Goal: Task Accomplishment & Management: Manage account settings

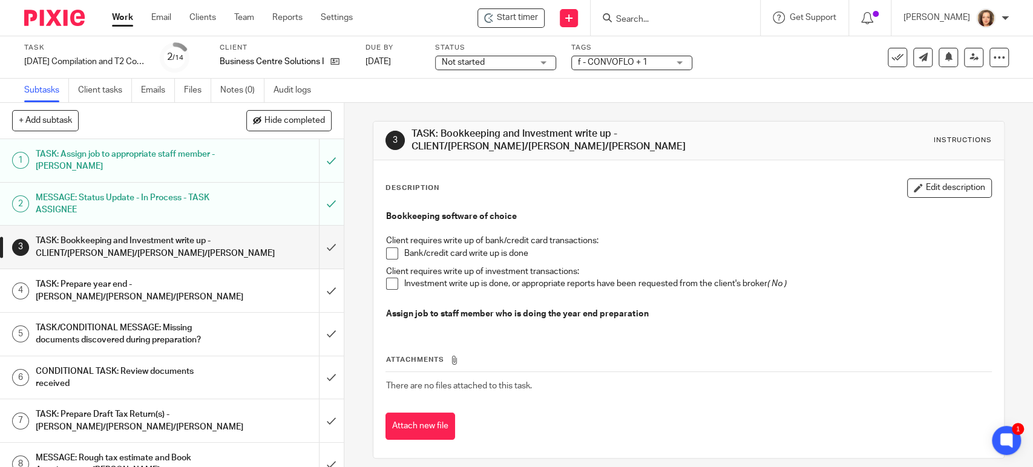
click at [387, 251] on span at bounding box center [392, 253] width 12 height 12
click at [387, 283] on span at bounding box center [392, 284] width 12 height 12
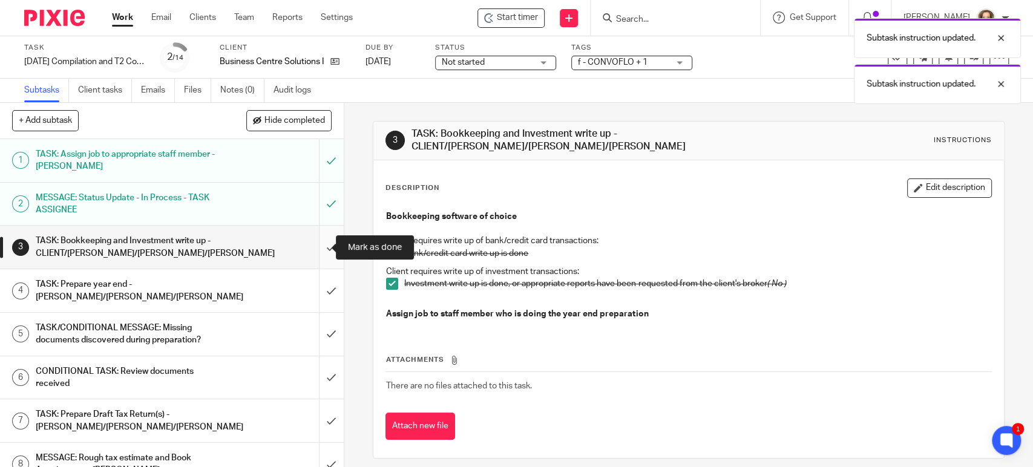
click at [310, 245] on input "submit" at bounding box center [172, 247] width 344 height 43
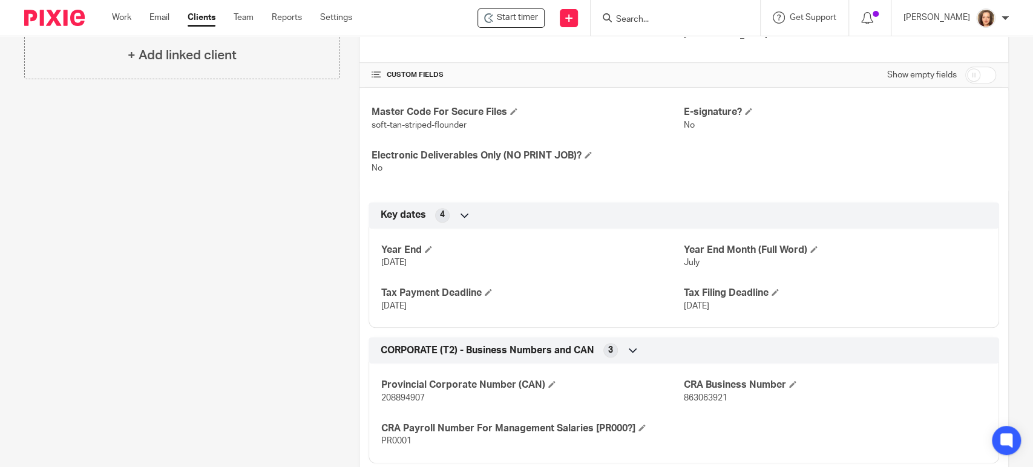
scroll to position [407, 0]
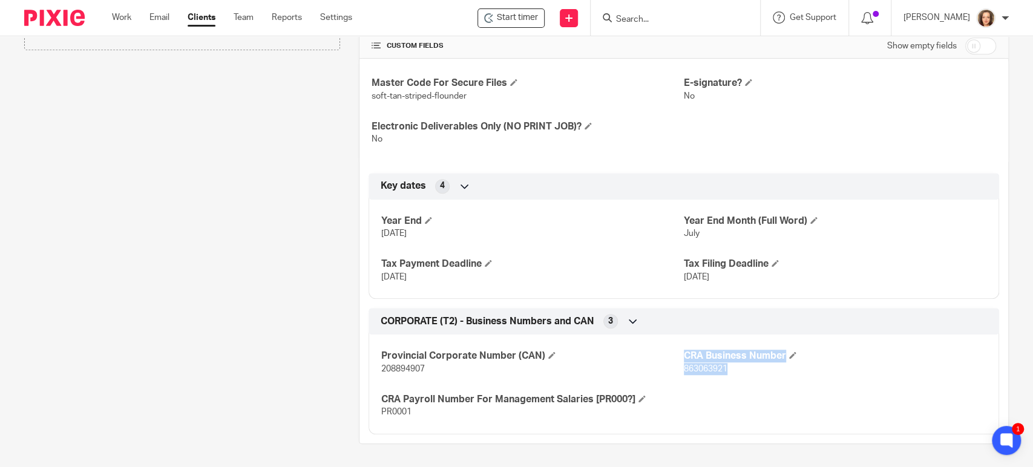
drag, startPoint x: 726, startPoint y: 365, endPoint x: 679, endPoint y: 367, distance: 46.6
click at [684, 367] on p "863063921" at bounding box center [835, 369] width 303 height 12
copy span "863063921"
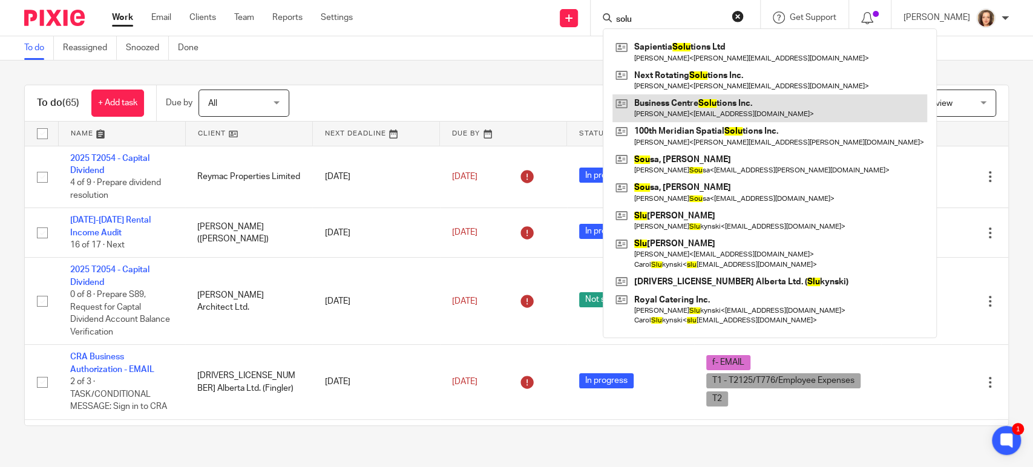
type input "solu"
click at [666, 103] on link at bounding box center [769, 108] width 315 height 28
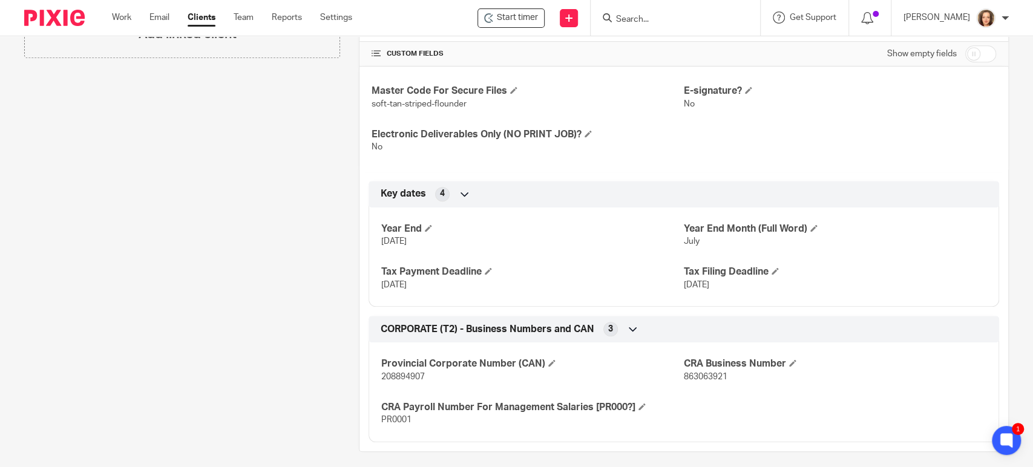
scroll to position [407, 0]
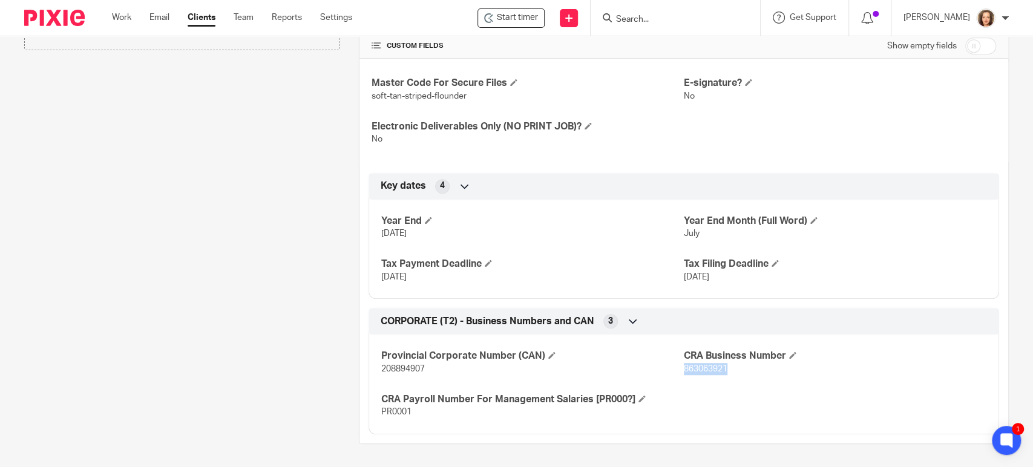
drag, startPoint x: 723, startPoint y: 365, endPoint x: 678, endPoint y: 370, distance: 45.1
click at [684, 370] on p "863063921" at bounding box center [835, 369] width 303 height 12
copy span "863063921"
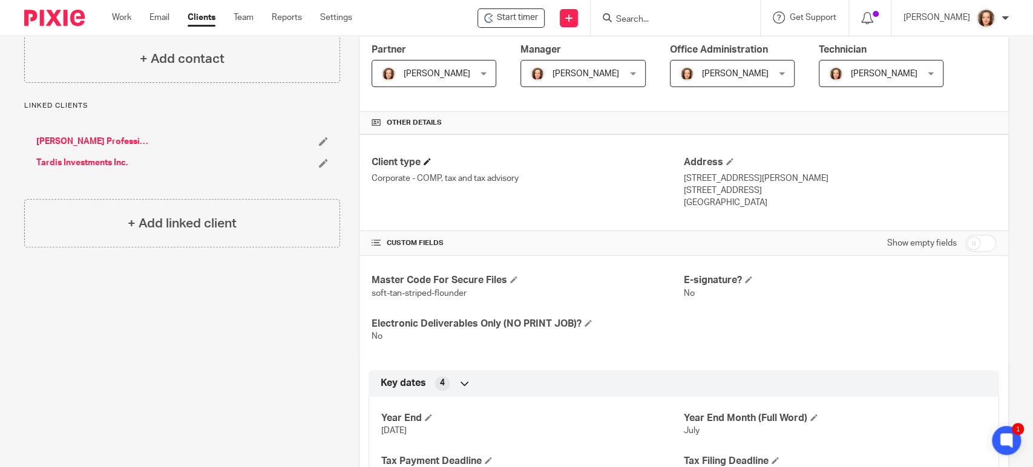
scroll to position [272, 0]
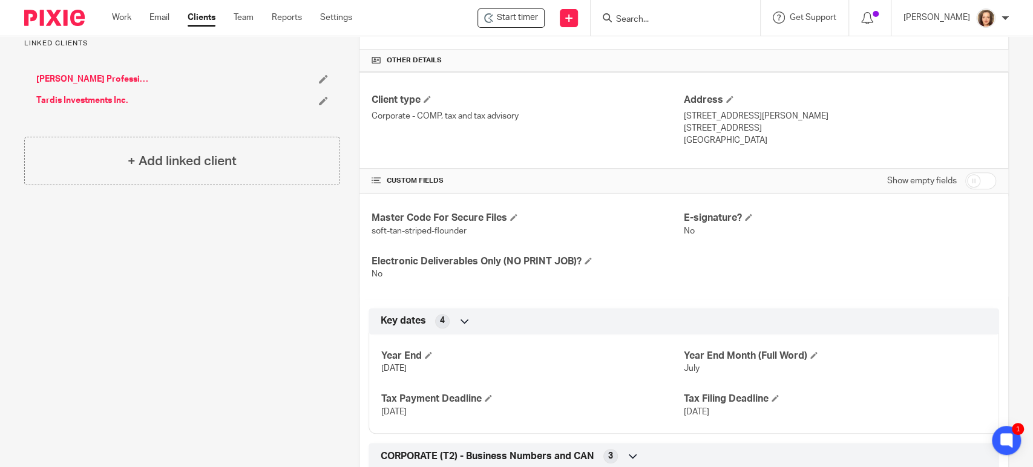
click at [977, 188] on input "checkbox" at bounding box center [980, 180] width 31 height 17
checkbox input "true"
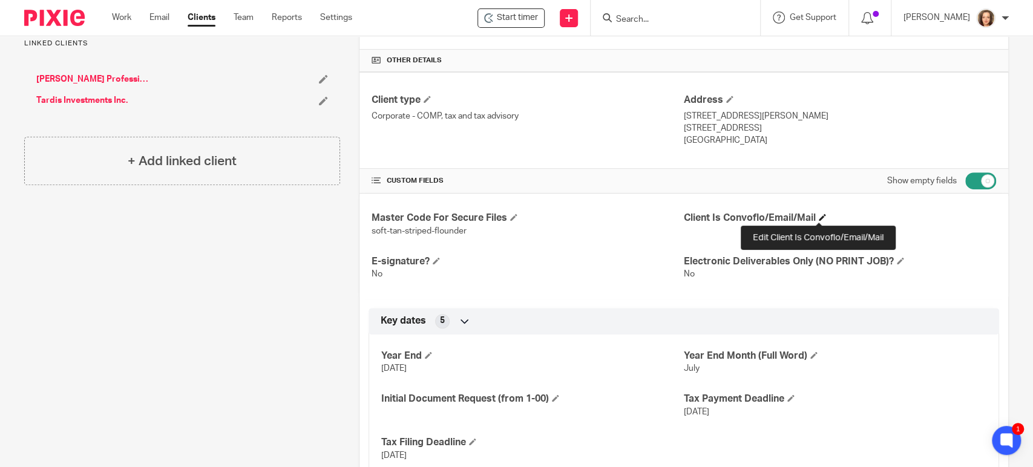
click at [819, 214] on span at bounding box center [822, 217] width 7 height 7
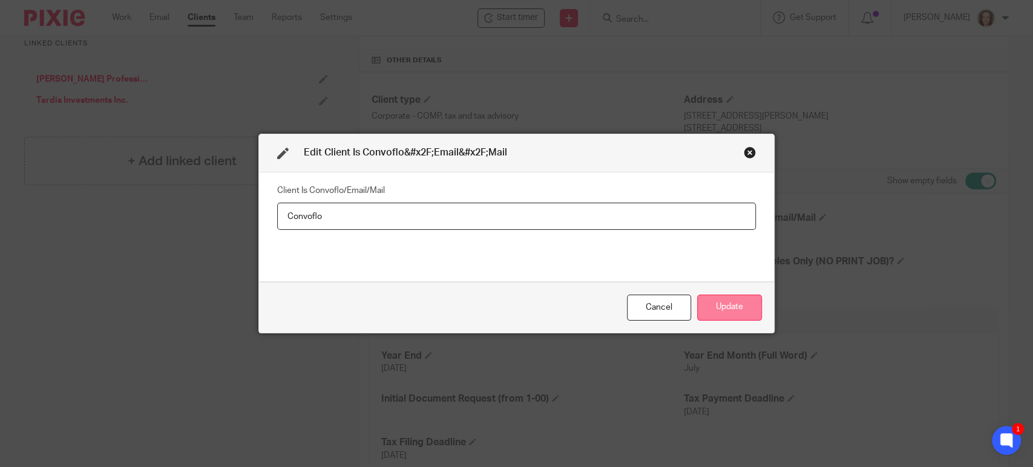
type input "Convoflo"
click at [718, 303] on button "Update" at bounding box center [729, 308] width 65 height 26
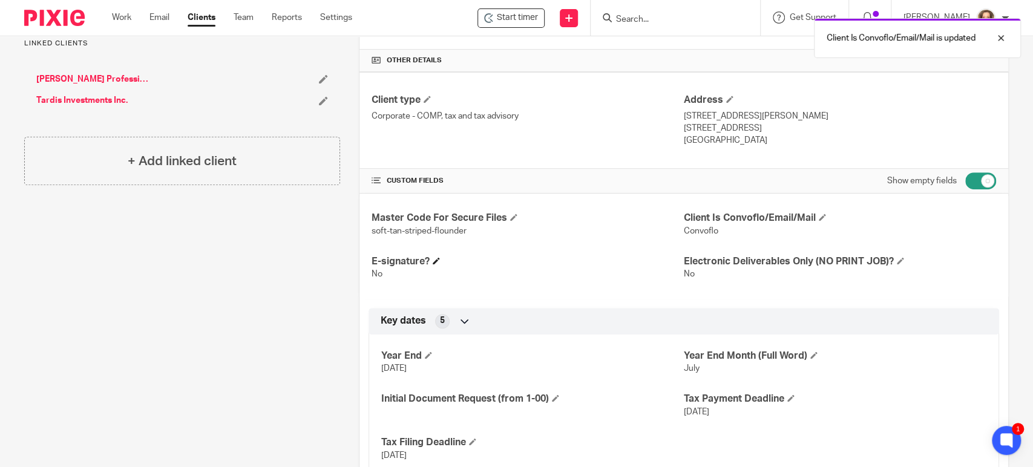
click at [430, 258] on h4 "E-signature?" at bounding box center [528, 261] width 312 height 13
click at [436, 260] on span at bounding box center [436, 260] width 7 height 7
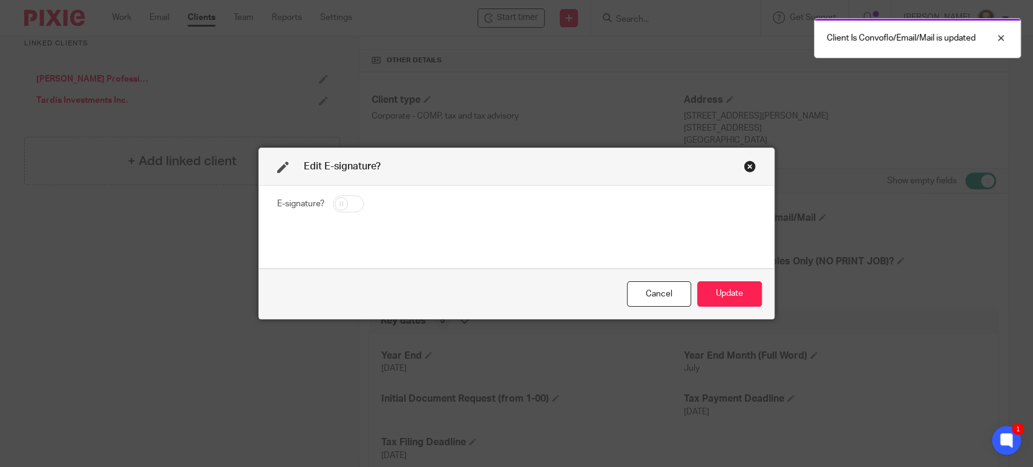
click at [339, 202] on input "checkbox" at bounding box center [348, 203] width 31 height 17
checkbox input "true"
click at [733, 292] on button "Update" at bounding box center [729, 294] width 65 height 26
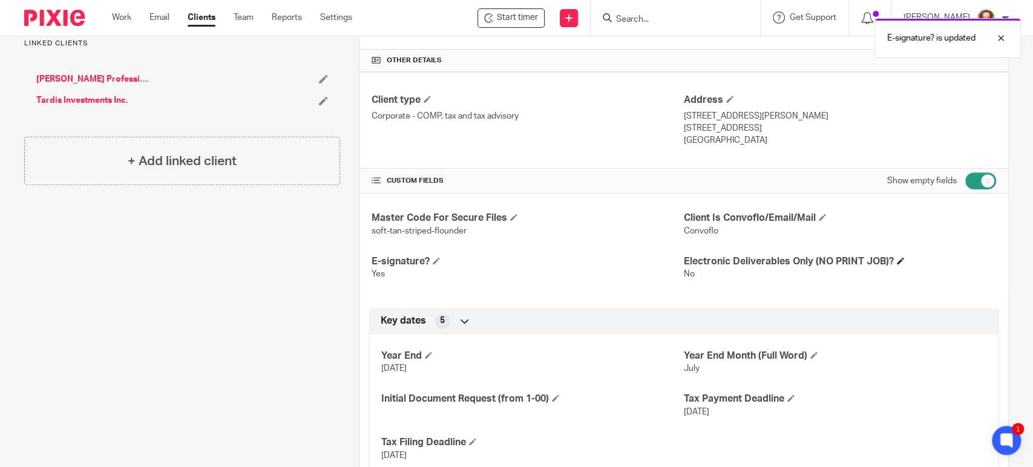
click at [890, 255] on h4 "Electronic Deliverables Only (NO PRINT JOB)?" at bounding box center [840, 261] width 312 height 13
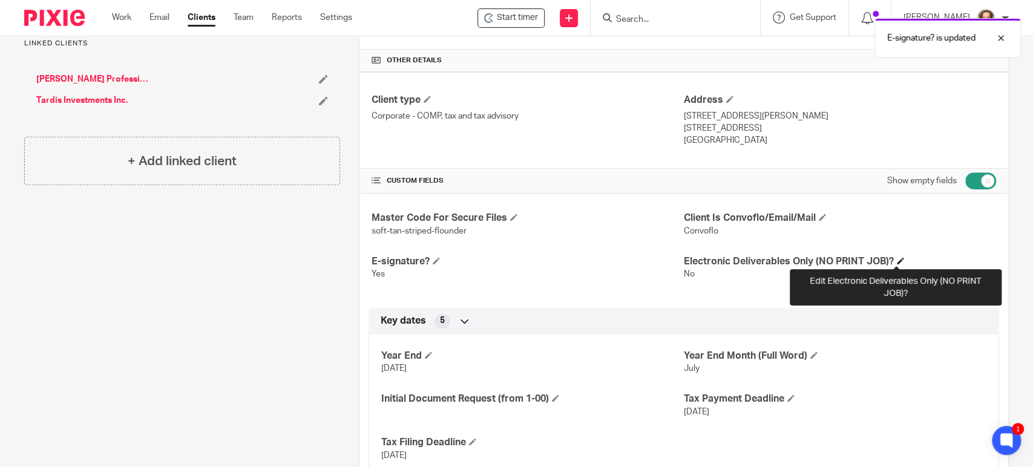
click at [897, 258] on span at bounding box center [900, 260] width 7 height 7
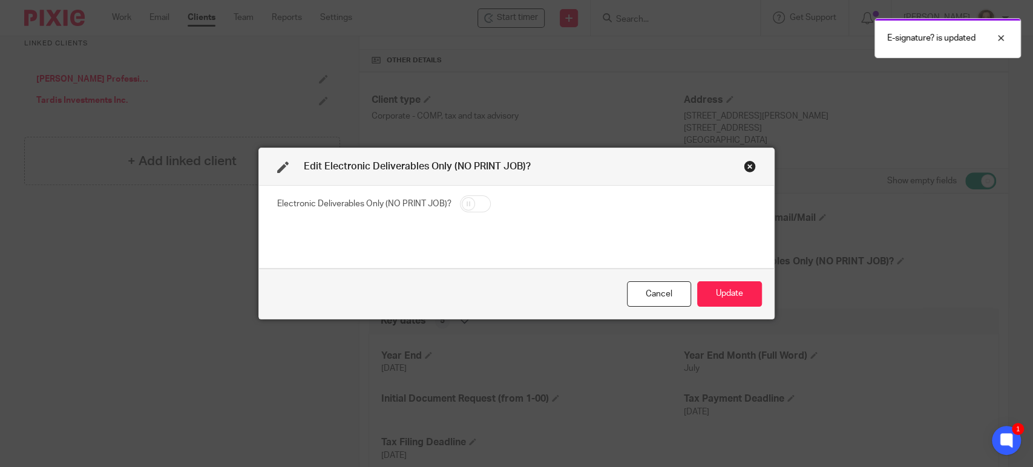
click at [479, 204] on input "checkbox" at bounding box center [475, 203] width 31 height 17
checkbox input "true"
click at [713, 287] on button "Update" at bounding box center [729, 294] width 65 height 26
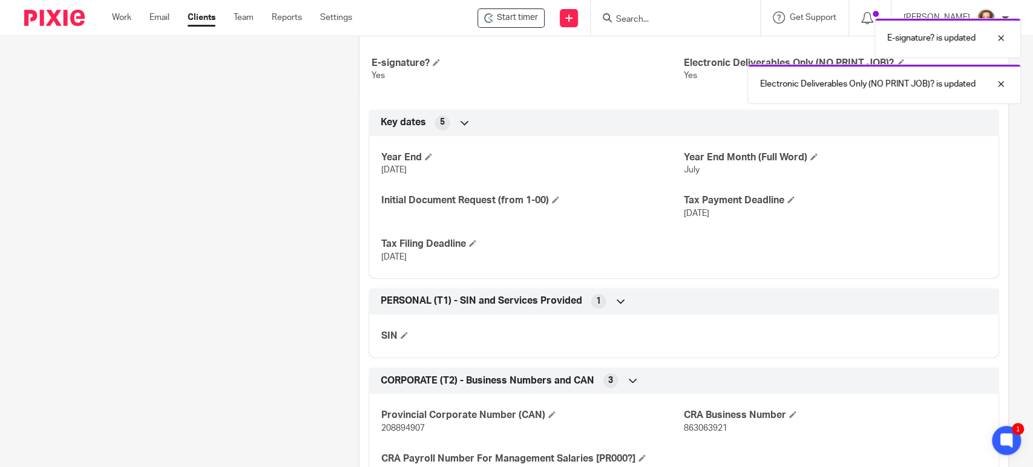
scroll to position [474, 0]
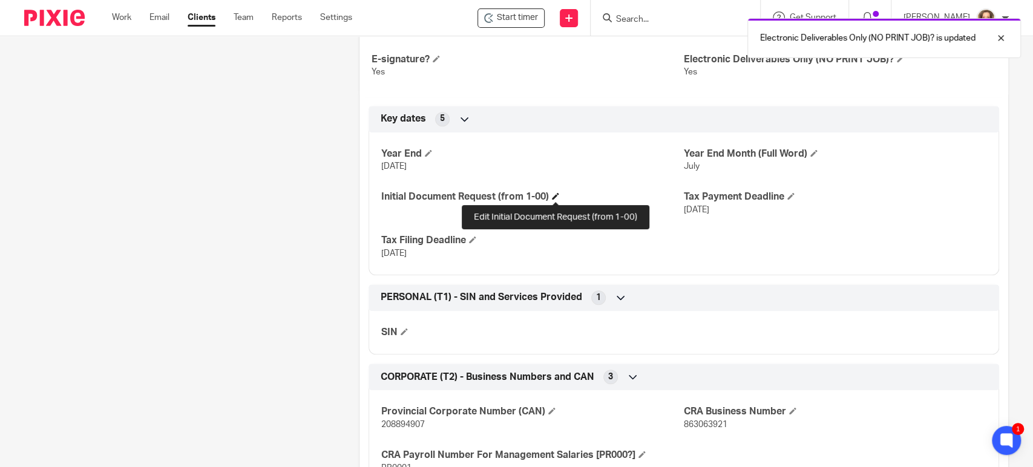
click at [554, 197] on span at bounding box center [555, 195] width 7 height 7
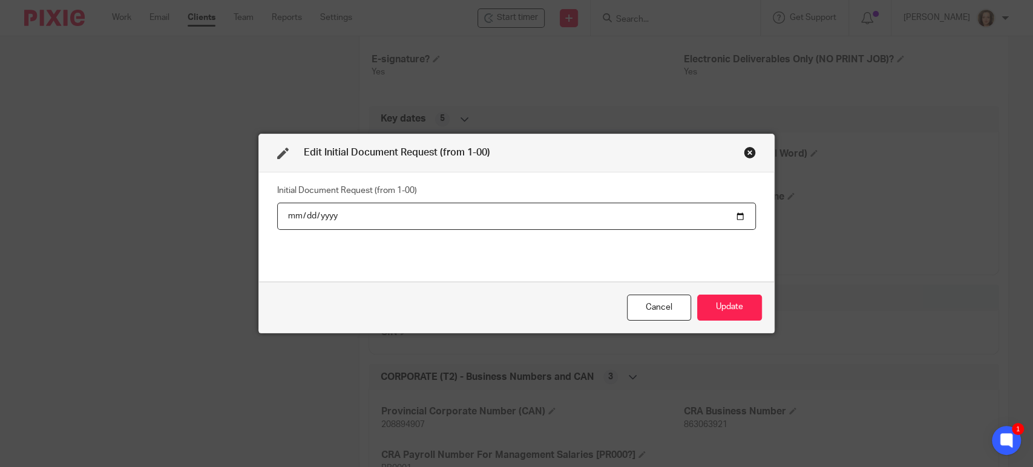
click at [289, 215] on input "2025-07-01" at bounding box center [516, 216] width 479 height 27
click at [302, 217] on input "2025-07-01" at bounding box center [516, 216] width 479 height 27
type input "2025-08-01"
click at [729, 309] on button "Update" at bounding box center [729, 308] width 65 height 26
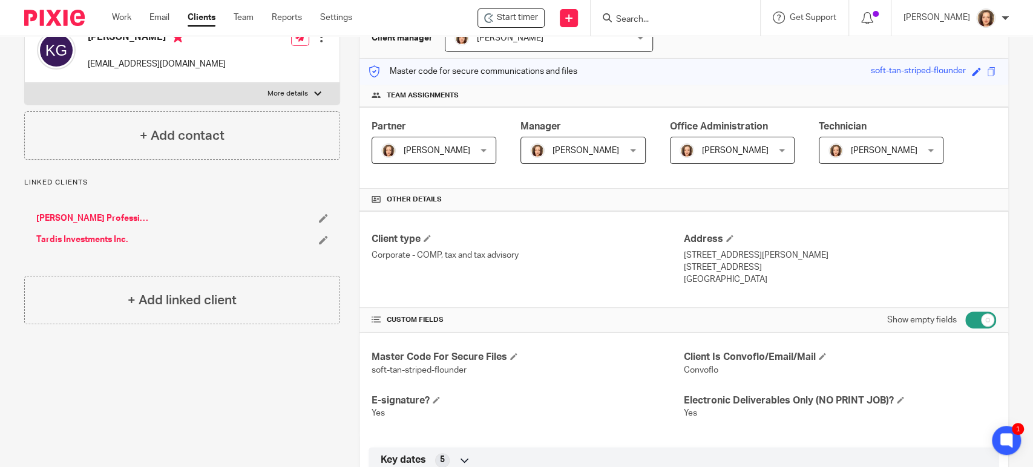
scroll to position [269, 0]
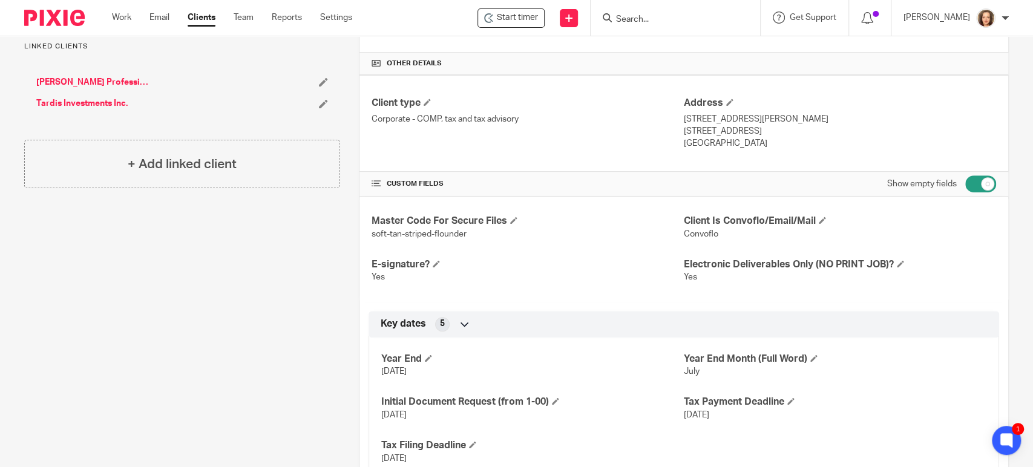
click at [968, 182] on input "checkbox" at bounding box center [980, 183] width 31 height 17
checkbox input "false"
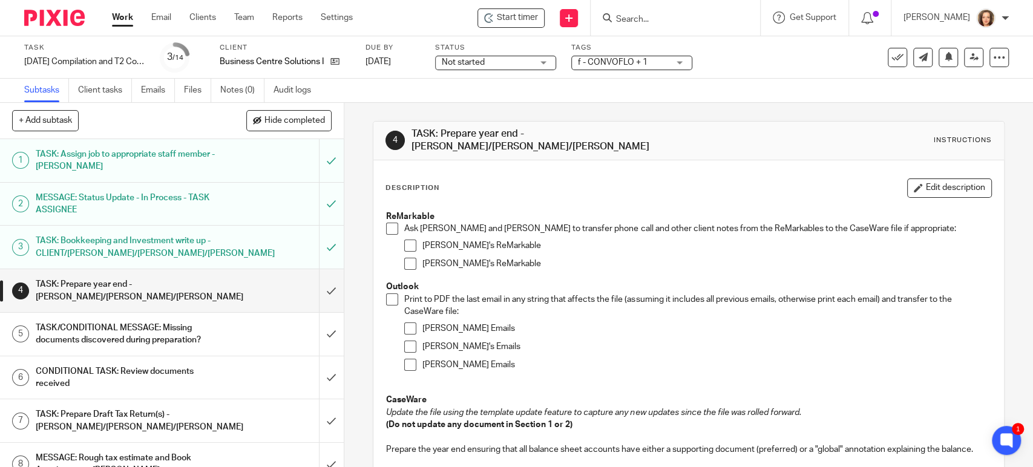
click at [388, 223] on span at bounding box center [392, 229] width 12 height 12
click at [386, 293] on span at bounding box center [392, 299] width 12 height 12
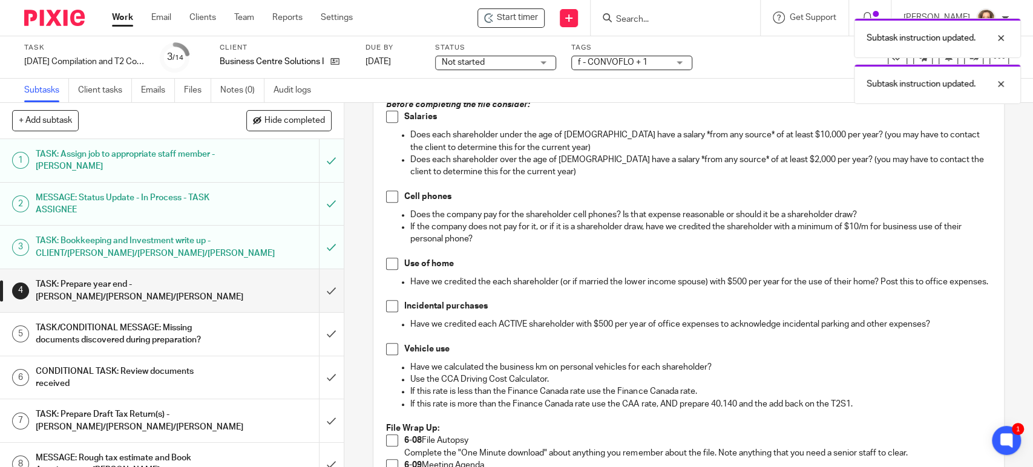
scroll to position [370, 0]
drag, startPoint x: 387, startPoint y: 122, endPoint x: 390, endPoint y: 129, distance: 8.4
click at [386, 122] on span at bounding box center [392, 116] width 12 height 12
click at [388, 200] on span at bounding box center [392, 196] width 12 height 12
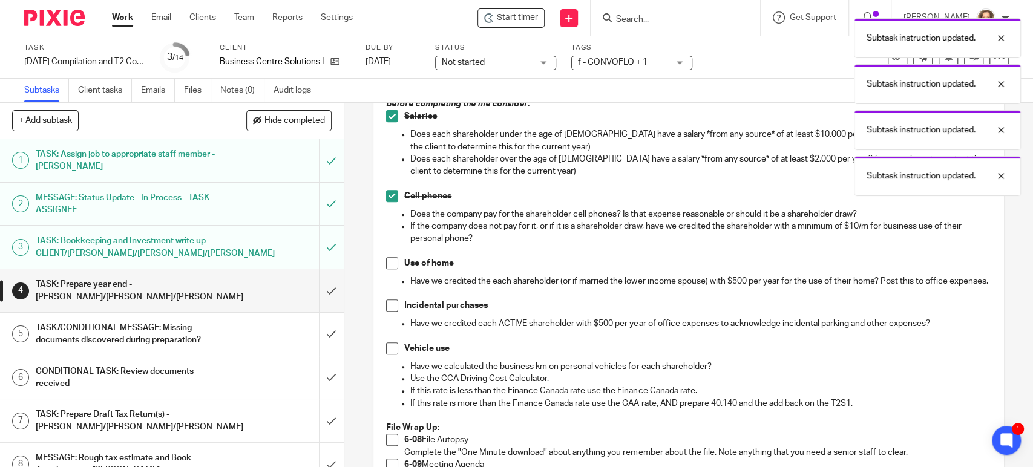
click at [387, 269] on span at bounding box center [392, 263] width 12 height 12
click at [388, 312] on span at bounding box center [392, 306] width 12 height 12
click at [386, 355] on span at bounding box center [392, 348] width 12 height 12
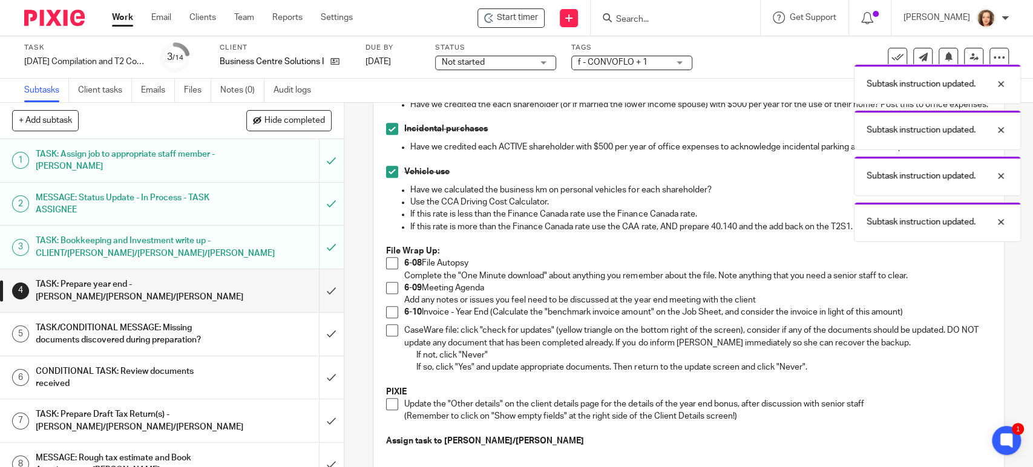
scroll to position [554, 0]
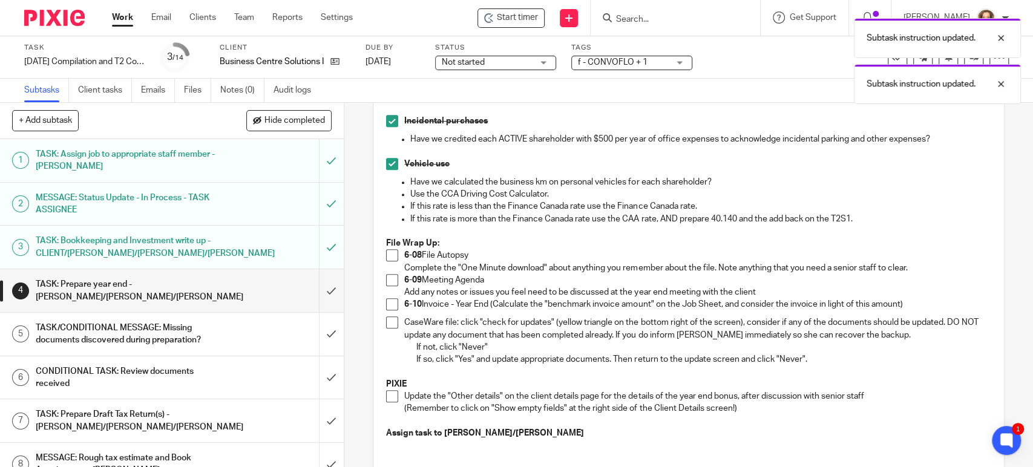
click at [392, 261] on span at bounding box center [392, 255] width 12 height 12
click at [388, 286] on span at bounding box center [392, 280] width 12 height 12
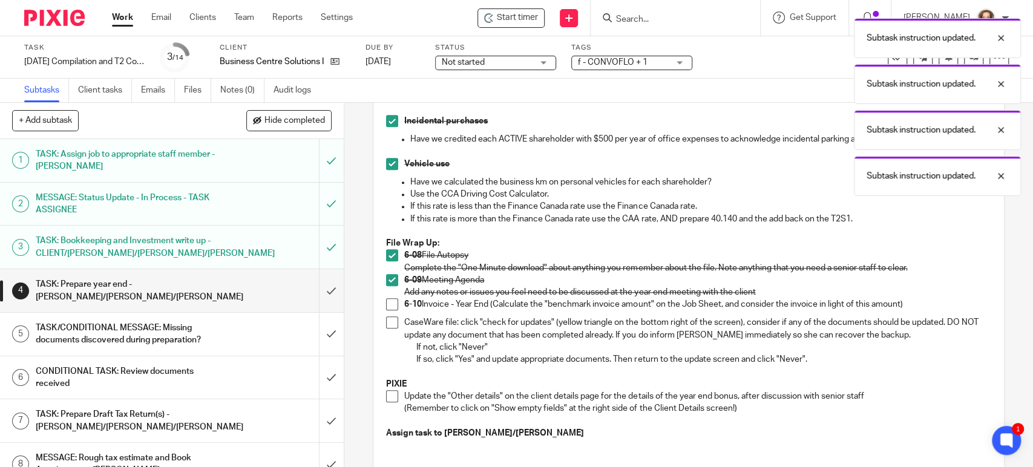
click at [387, 310] on span at bounding box center [392, 304] width 12 height 12
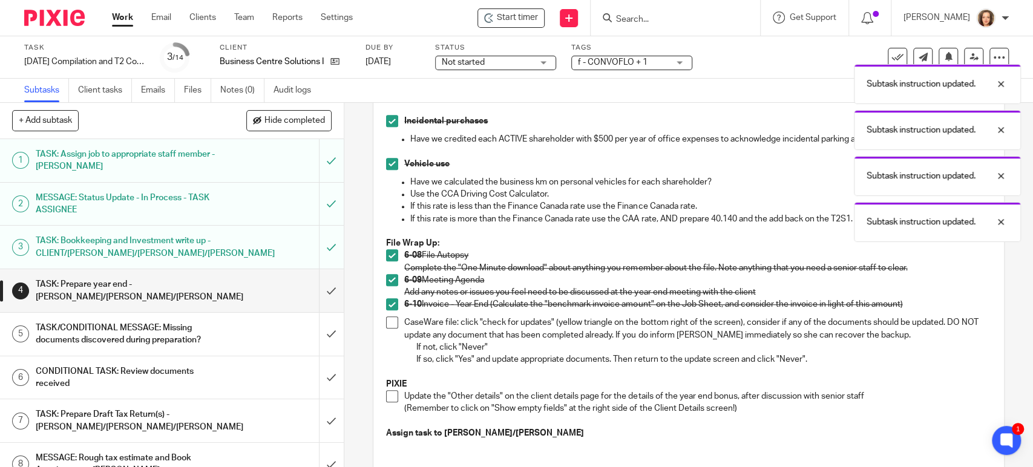
click at [389, 329] on span at bounding box center [392, 322] width 12 height 12
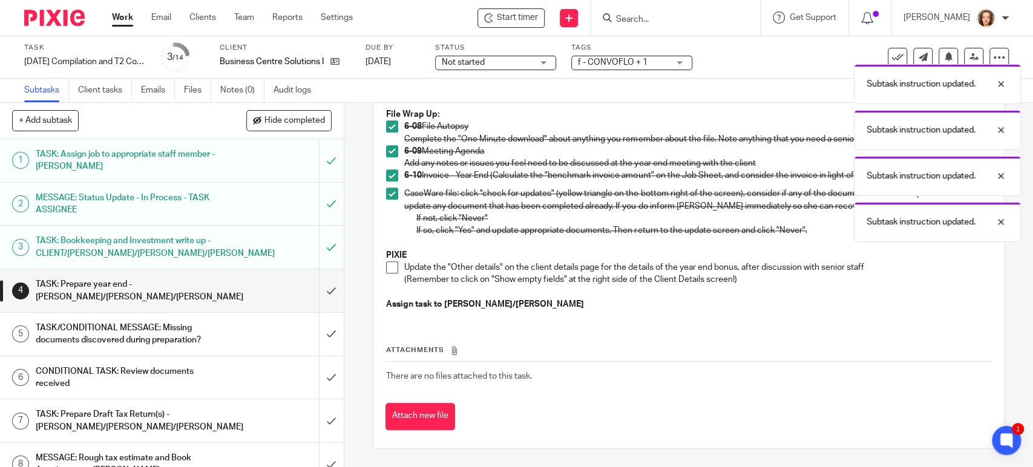
scroll to position [700, 0]
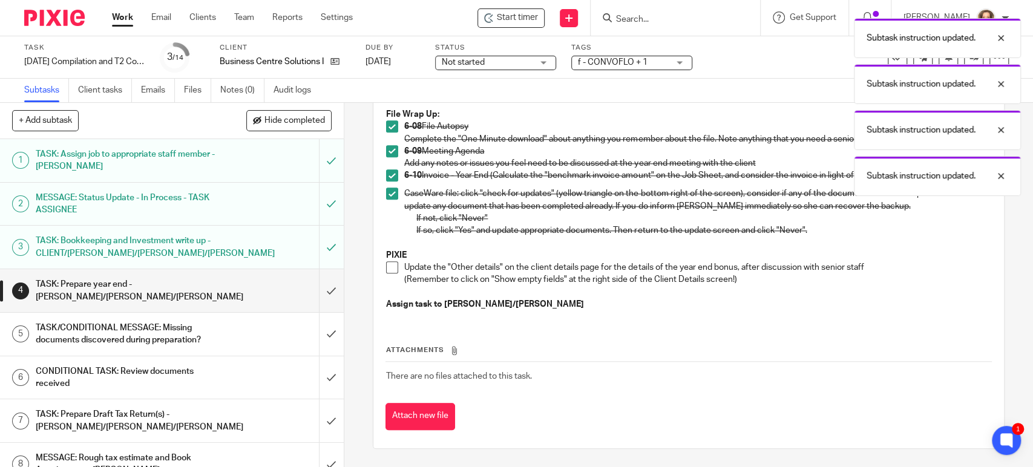
click at [392, 273] on span at bounding box center [392, 267] width 12 height 12
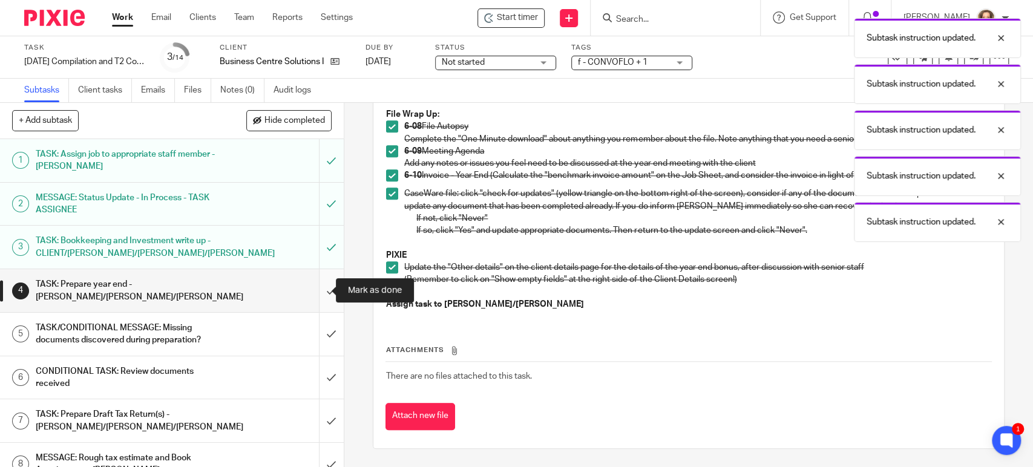
click at [322, 290] on input "submit" at bounding box center [172, 290] width 344 height 43
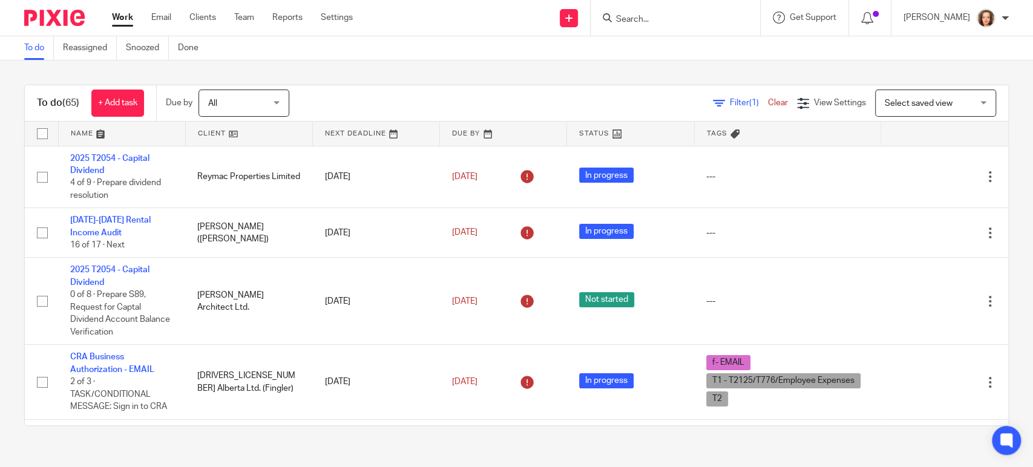
click at [639, 21] on input "Search" at bounding box center [669, 20] width 109 height 11
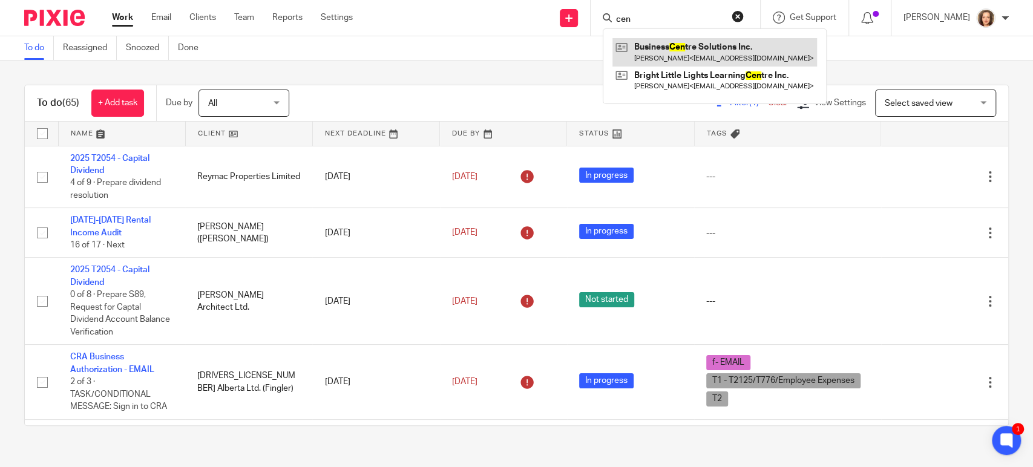
type input "cen"
click at [690, 51] on link at bounding box center [714, 52] width 205 height 28
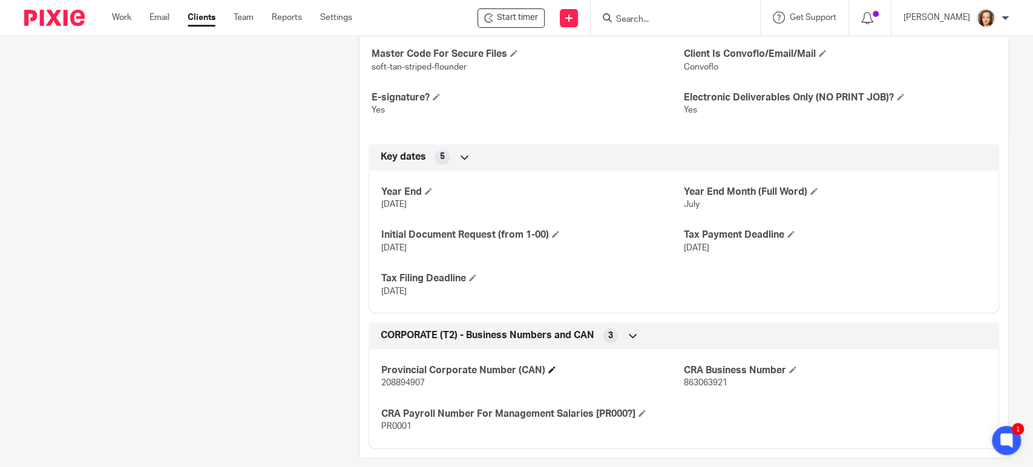
scroll to position [450, 0]
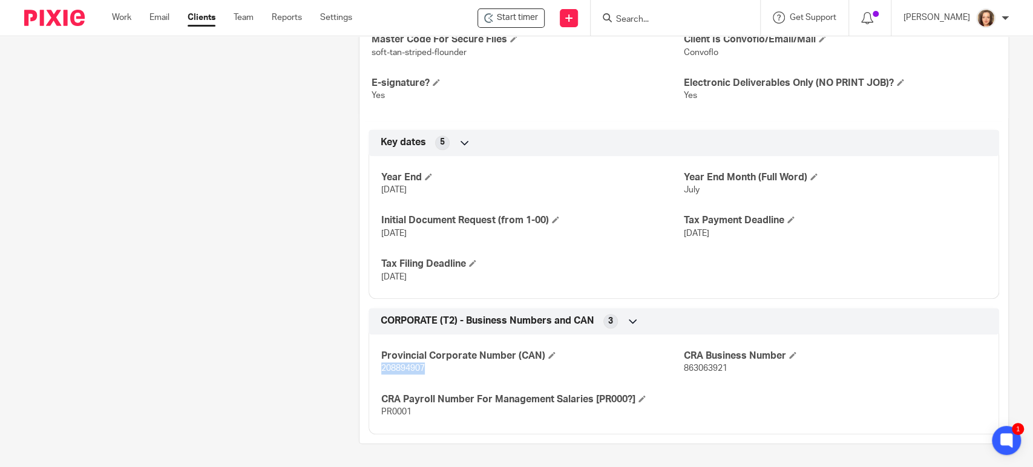
drag, startPoint x: 416, startPoint y: 367, endPoint x: 376, endPoint y: 370, distance: 40.0
click at [376, 370] on div "Provincial Corporate Number (CAN) 208894907 CRA Business Number 863063921 CRA P…" at bounding box center [683, 380] width 630 height 109
copy span "208894907"
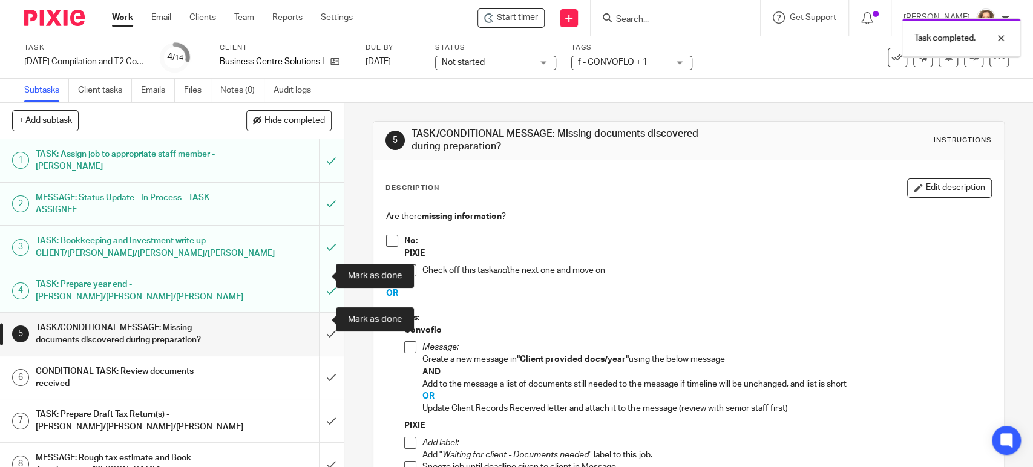
scroll to position [101, 0]
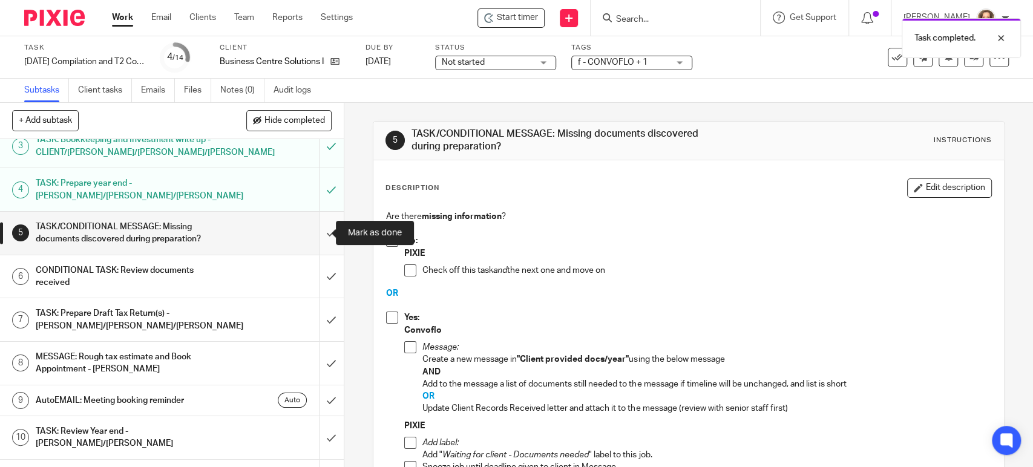
click at [319, 231] on input "submit" at bounding box center [172, 233] width 344 height 43
click at [315, 273] on input "submit" at bounding box center [172, 276] width 344 height 43
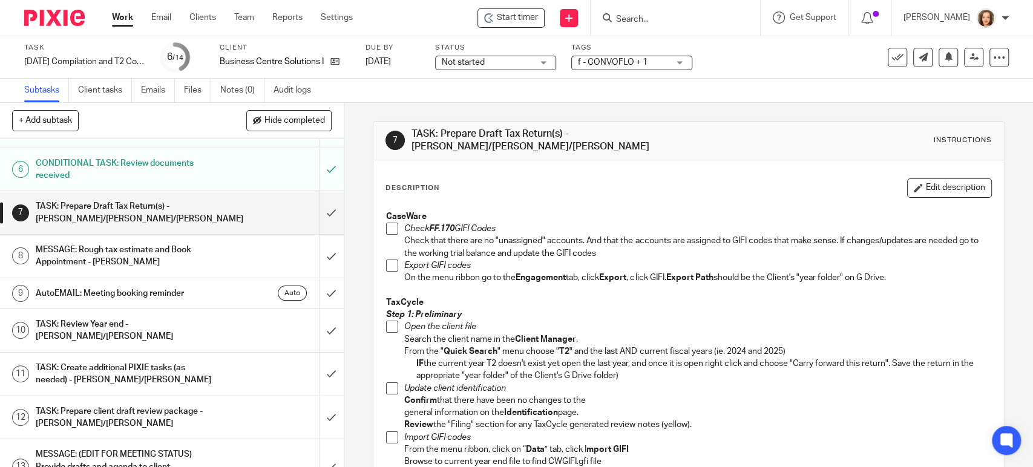
scroll to position [182, 0]
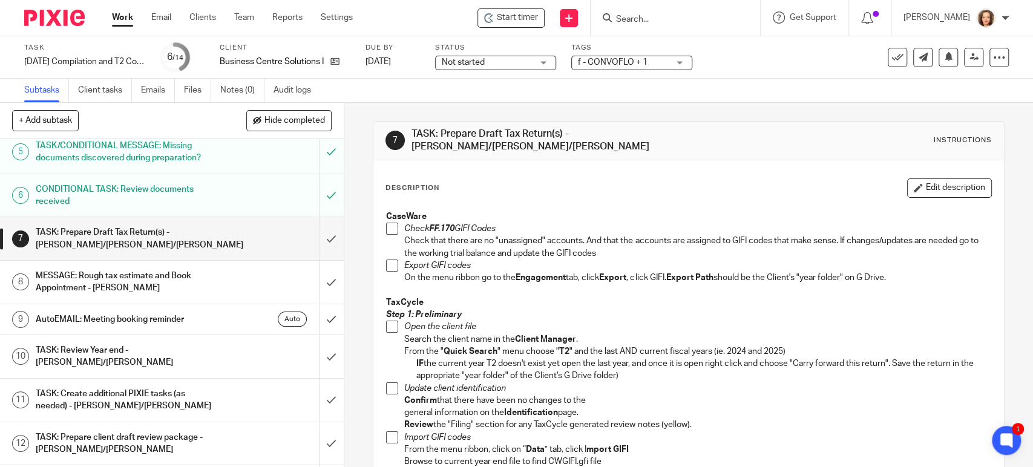
click at [591, 323] on p "Open the client file" at bounding box center [697, 327] width 586 height 12
